Goal: Task Accomplishment & Management: Manage account settings

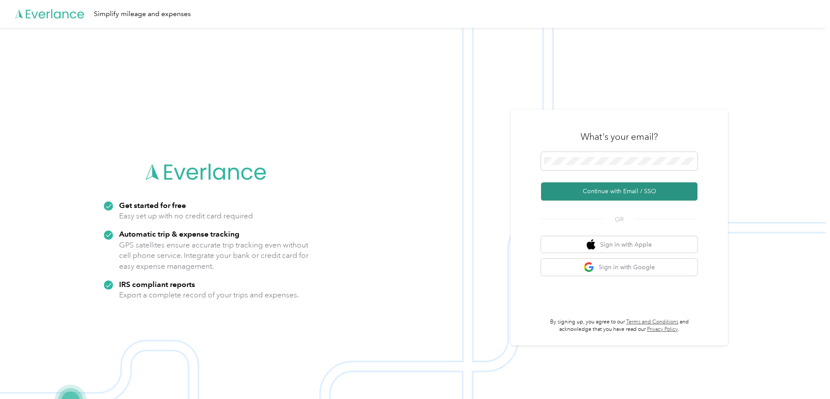
click at [621, 193] on button "Continue with Email / SSO" at bounding box center [619, 192] width 156 height 18
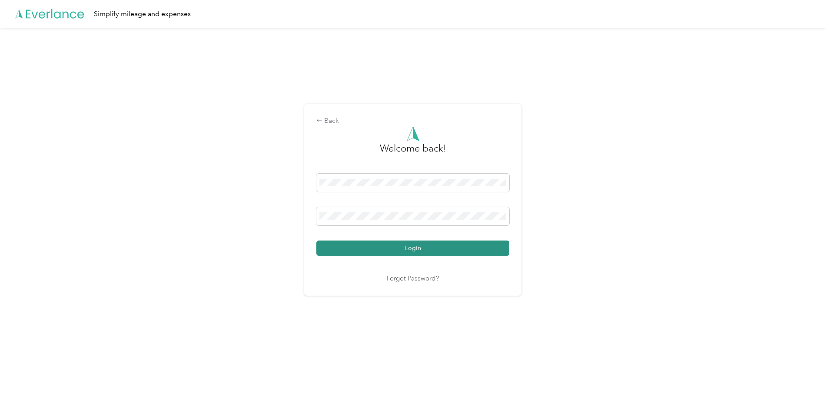
click at [421, 247] on button "Login" at bounding box center [412, 248] width 193 height 15
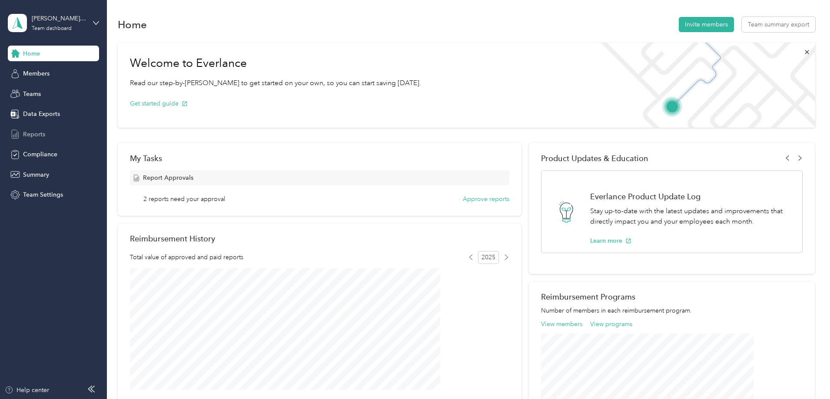
click at [35, 134] on span "Reports" at bounding box center [34, 134] width 22 height 9
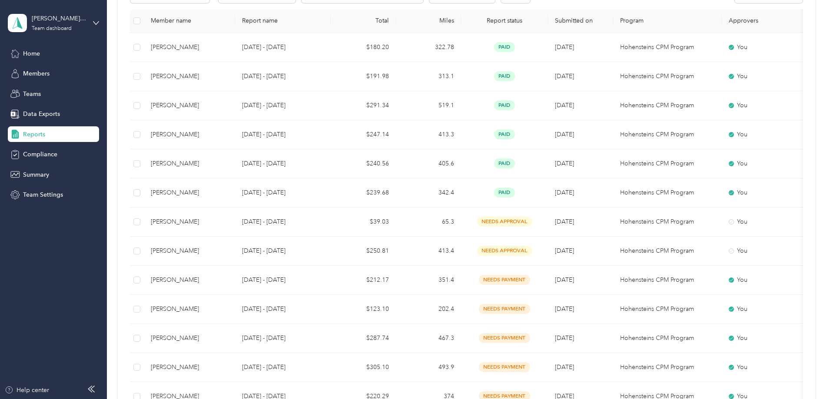
scroll to position [217, 0]
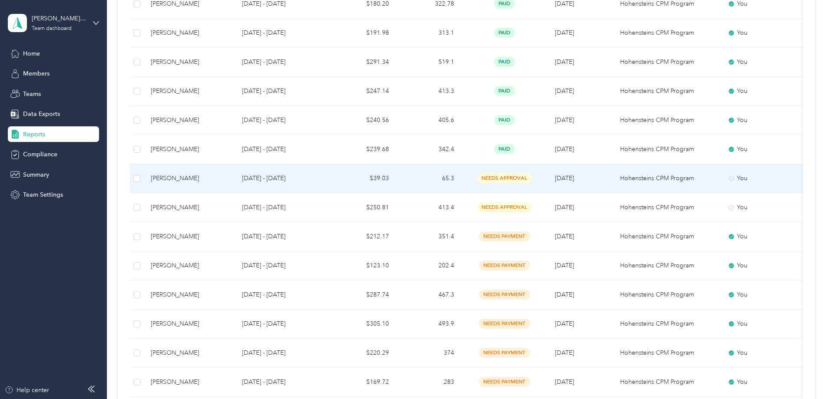
click at [392, 183] on td "$39.03" at bounding box center [363, 178] width 65 height 29
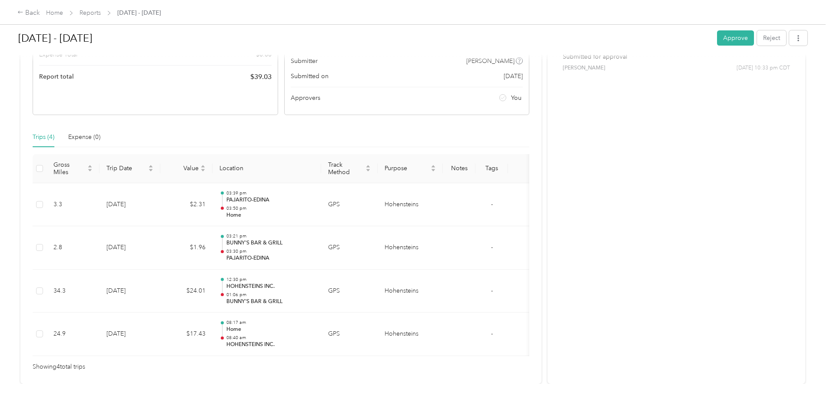
scroll to position [174, 0]
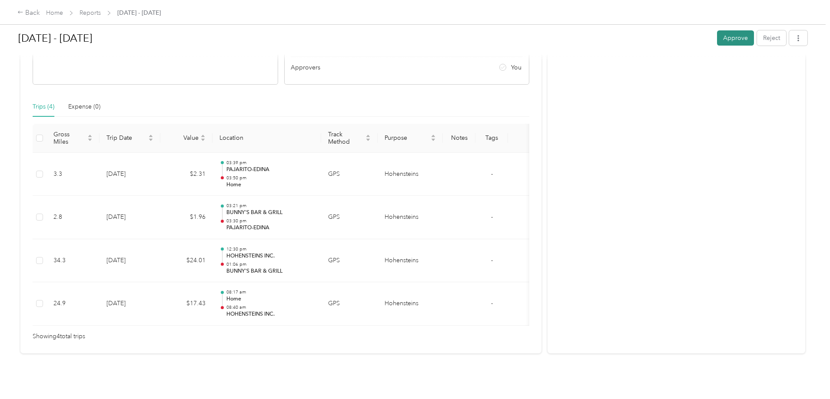
click at [717, 38] on button "Approve" at bounding box center [735, 37] width 37 height 15
click at [40, 13] on div "Back" at bounding box center [28, 13] width 23 height 10
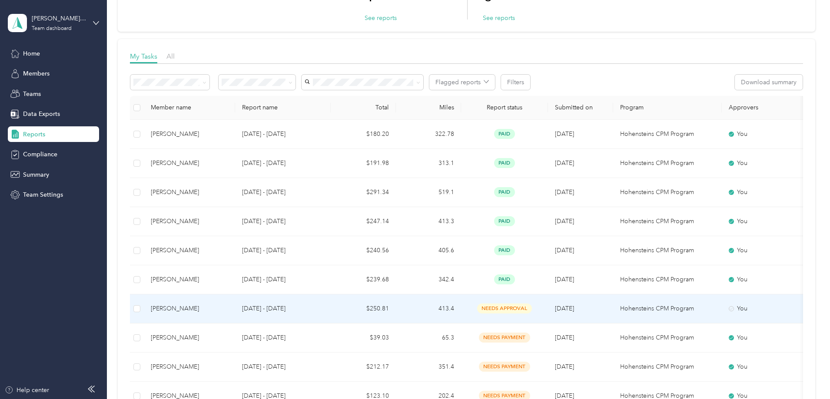
scroll to position [130, 0]
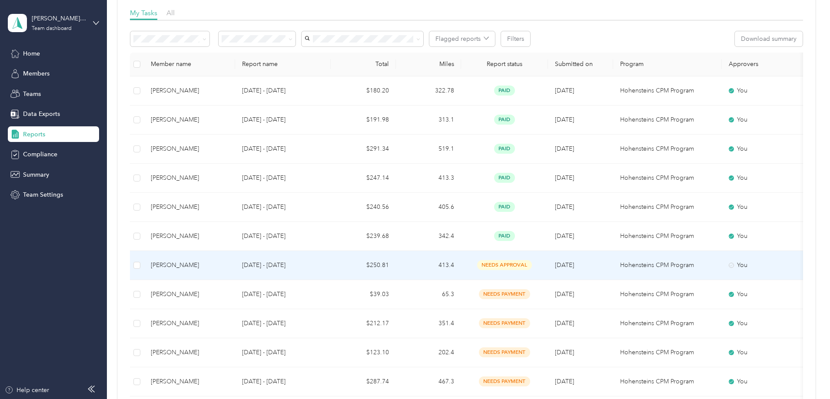
click at [396, 268] on td "$250.81" at bounding box center [363, 265] width 65 height 29
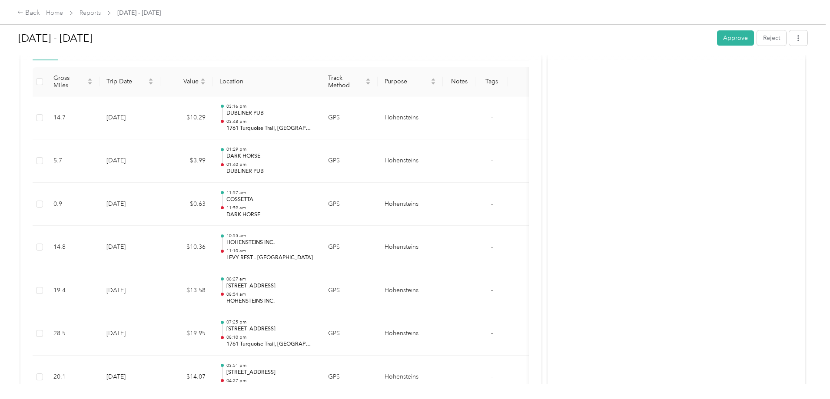
scroll to position [174, 0]
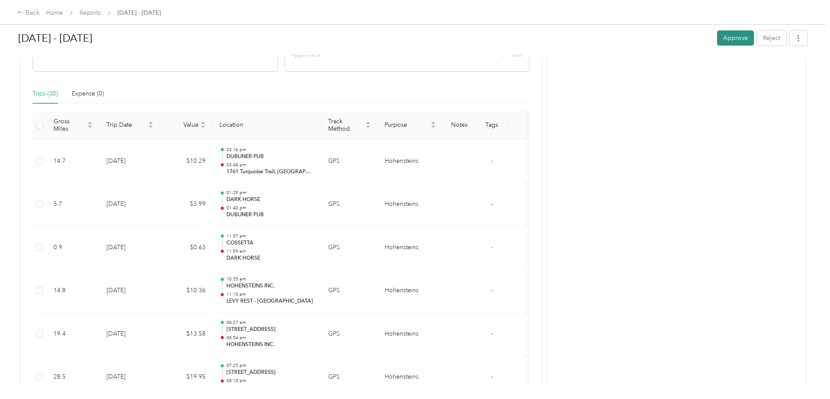
click at [717, 40] on button "Approve" at bounding box center [735, 37] width 37 height 15
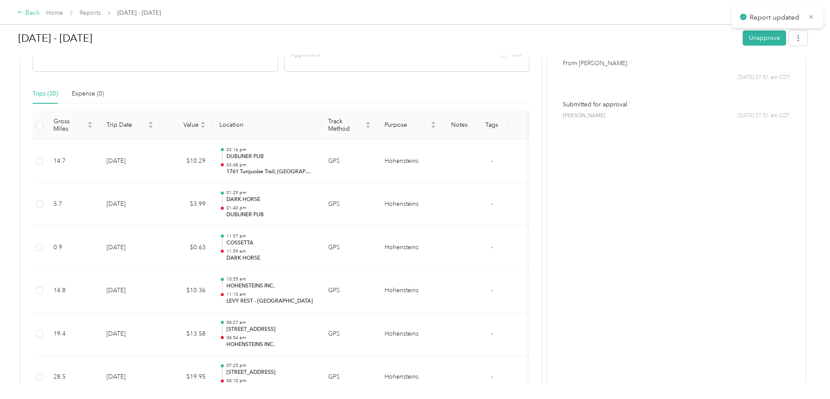
click at [40, 13] on div "Back" at bounding box center [28, 13] width 23 height 10
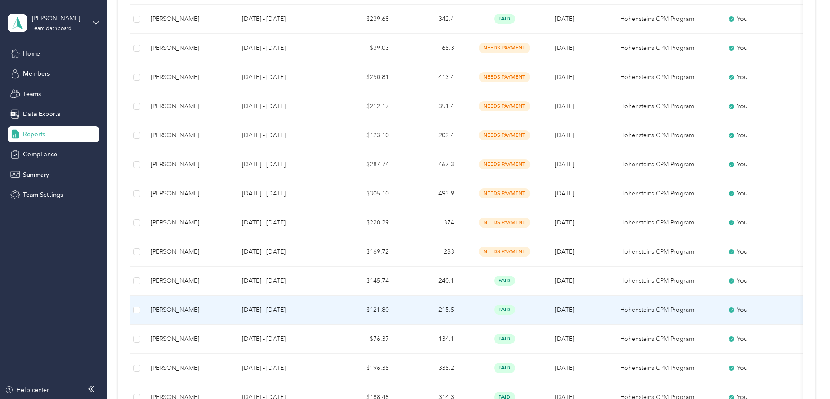
scroll to position [304, 0]
